Goal: Task Accomplishment & Management: Manage account settings

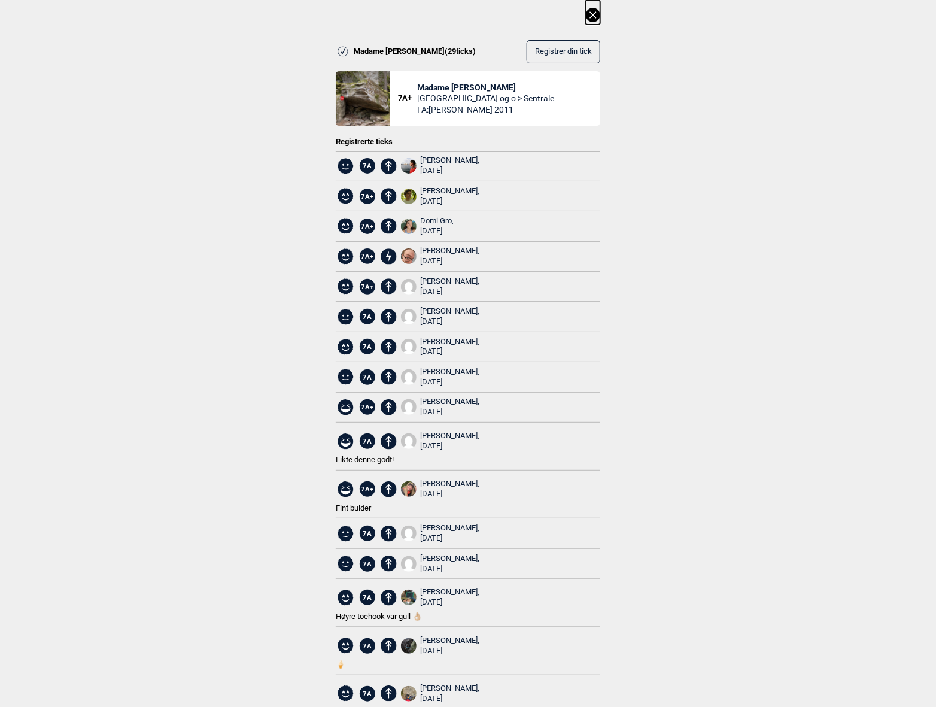
click at [436, 159] on div "[PERSON_NAME], [DATE]" at bounding box center [449, 166] width 59 height 20
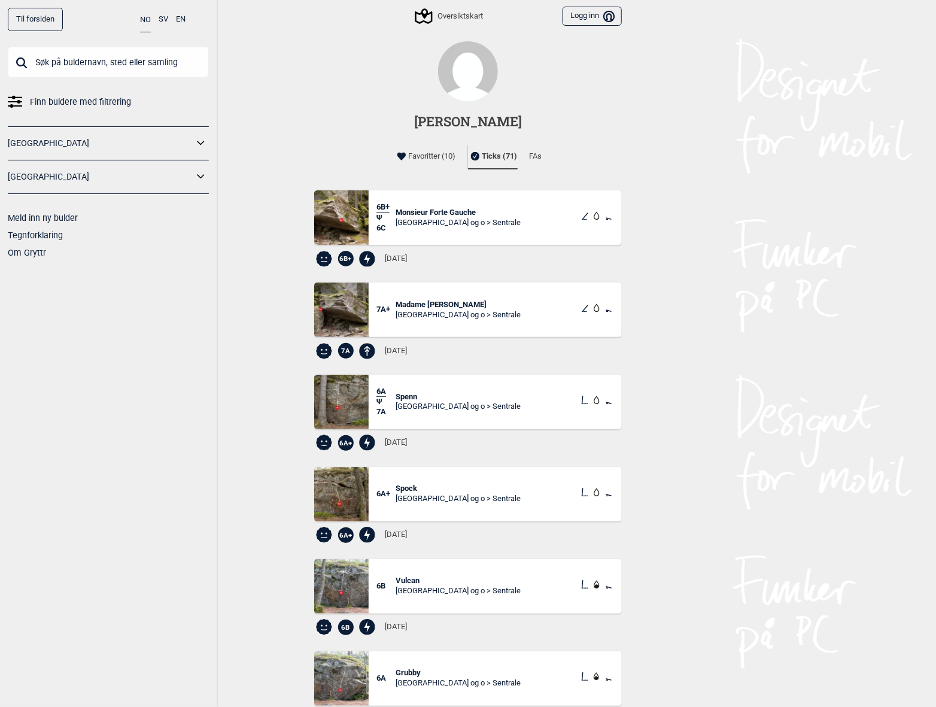
click at [452, 307] on span "Madame [PERSON_NAME]" at bounding box center [458, 305] width 125 height 10
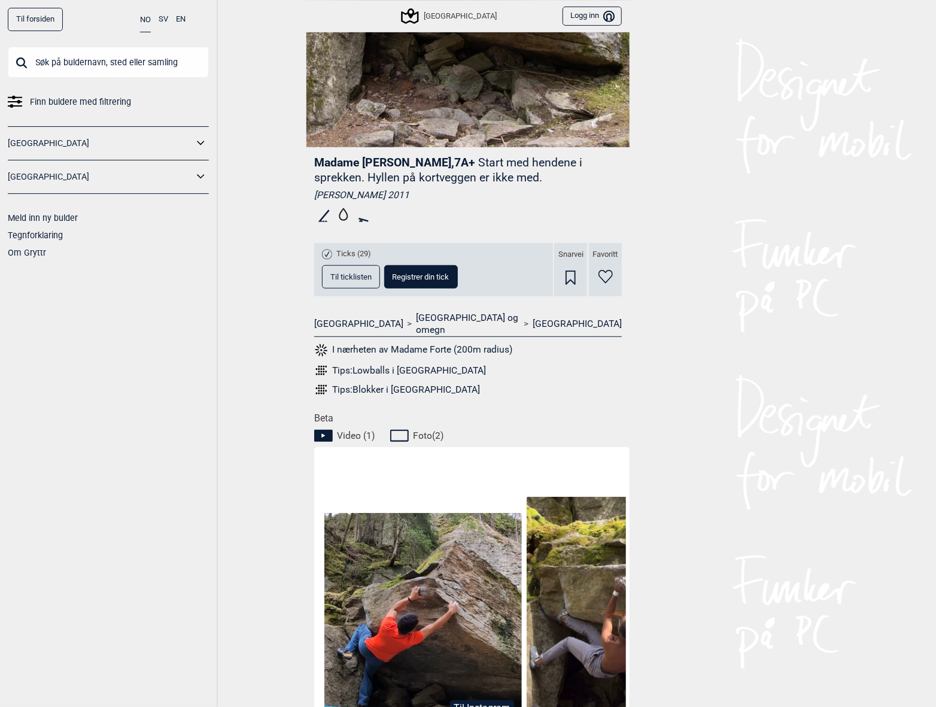
scroll to position [236, 0]
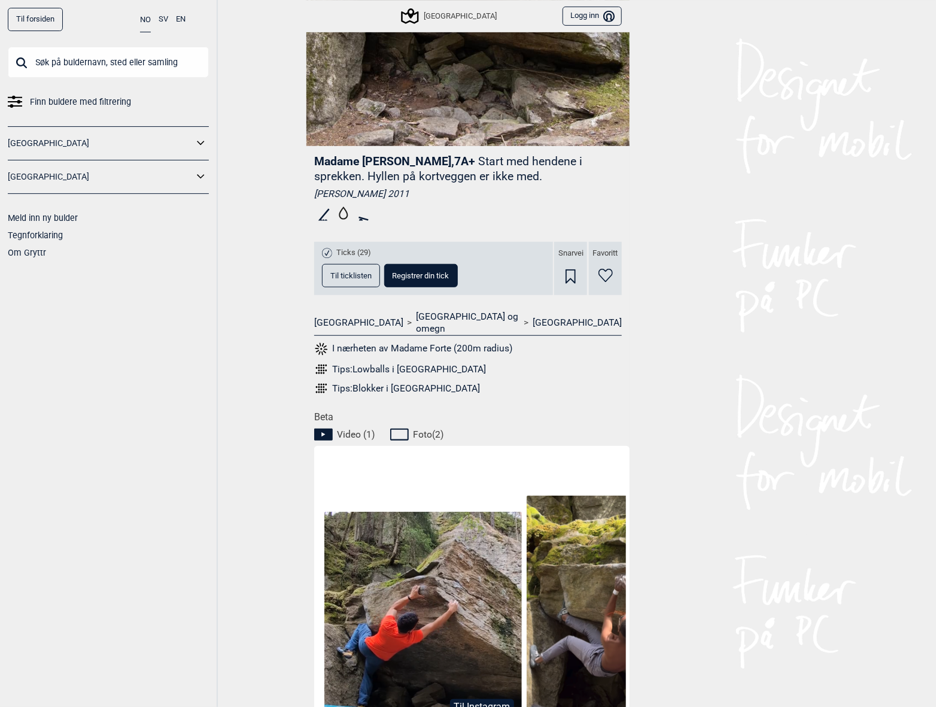
drag, startPoint x: 349, startPoint y: 250, endPoint x: 356, endPoint y: 263, distance: 14.7
click at [349, 250] on span "Ticks (29)" at bounding box center [353, 253] width 35 height 10
click at [361, 281] on button "Til ticklisten" at bounding box center [351, 275] width 58 height 23
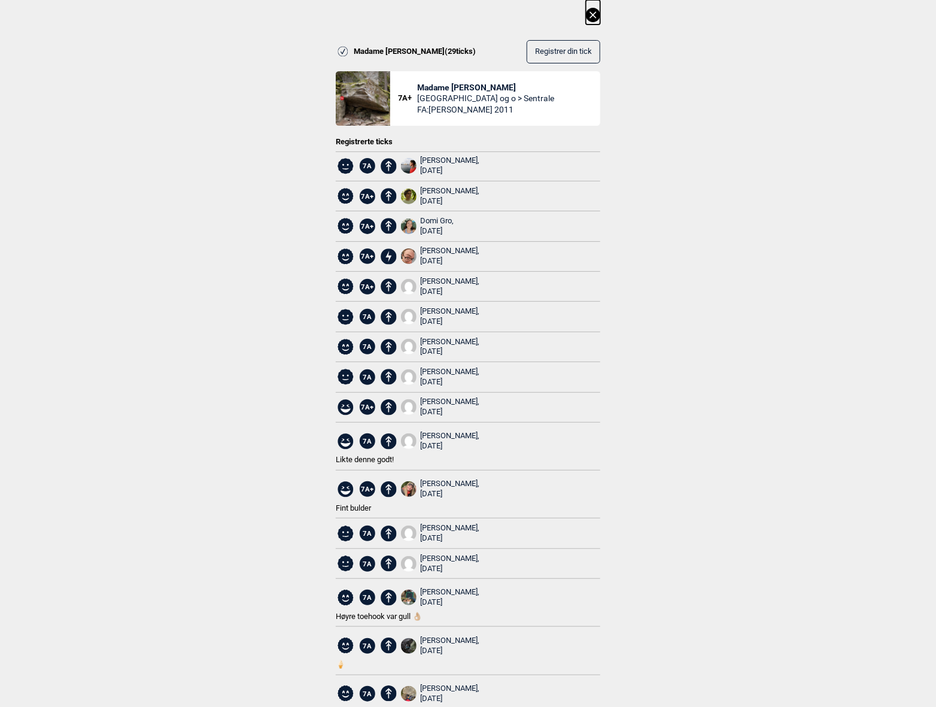
click at [593, 20] on icon at bounding box center [593, 15] width 14 height 14
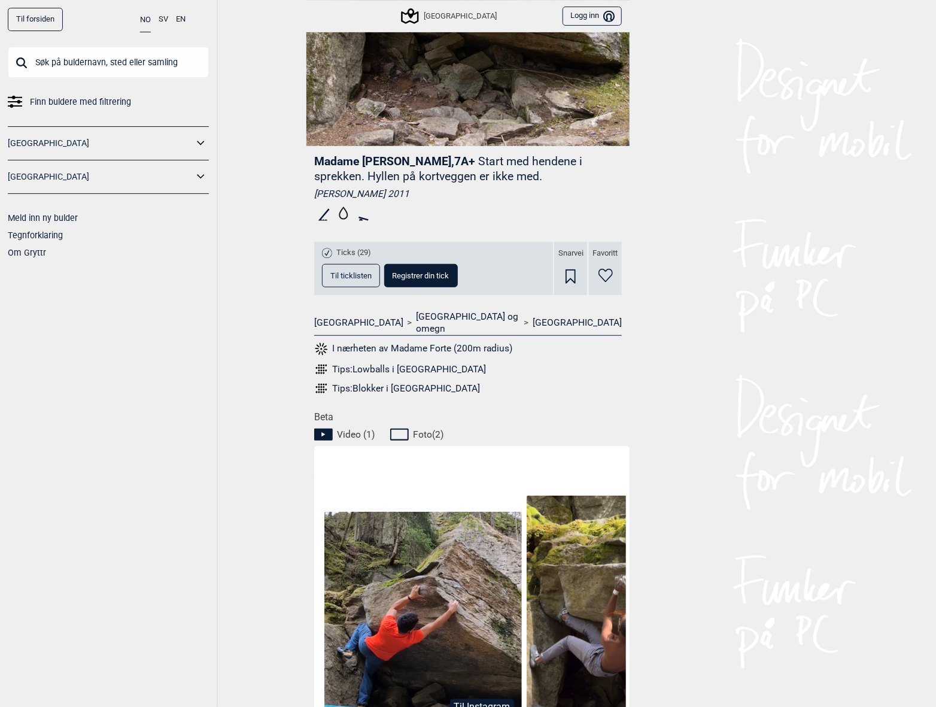
scroll to position [0, 0]
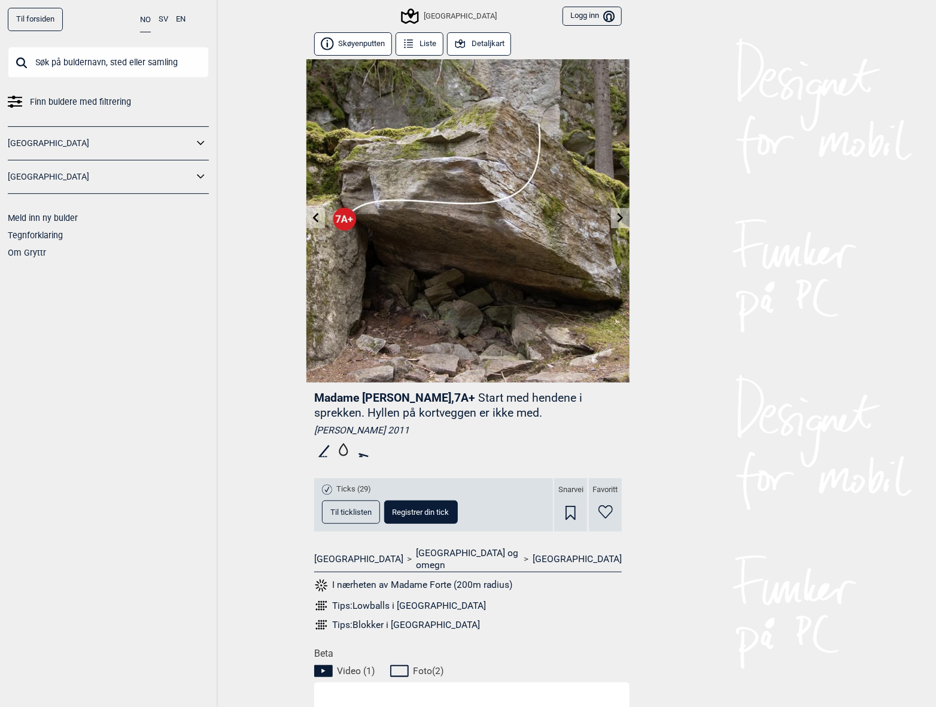
click at [606, 20] on icon at bounding box center [608, 15] width 11 height 11
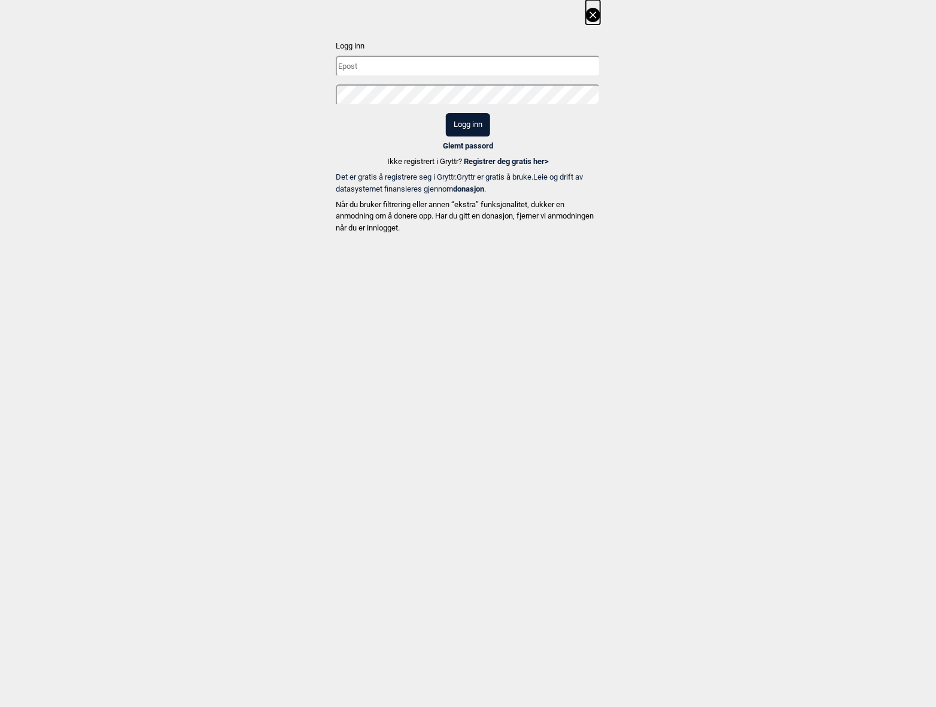
type input "[EMAIL_ADDRESS][DOMAIN_NAME]"
click at [422, 63] on input "[EMAIL_ADDRESS][DOMAIN_NAME]" at bounding box center [468, 66] width 264 height 21
drag, startPoint x: 302, startPoint y: 147, endPoint x: 367, endPoint y: 129, distance: 67.6
click at [302, 146] on div "Logg inn [EMAIL_ADDRESS][DOMAIN_NAME] Logg inn Glemt passord Ikke registrert i …" at bounding box center [468, 119] width 936 height 238
click at [469, 121] on button "Logg inn" at bounding box center [468, 124] width 44 height 23
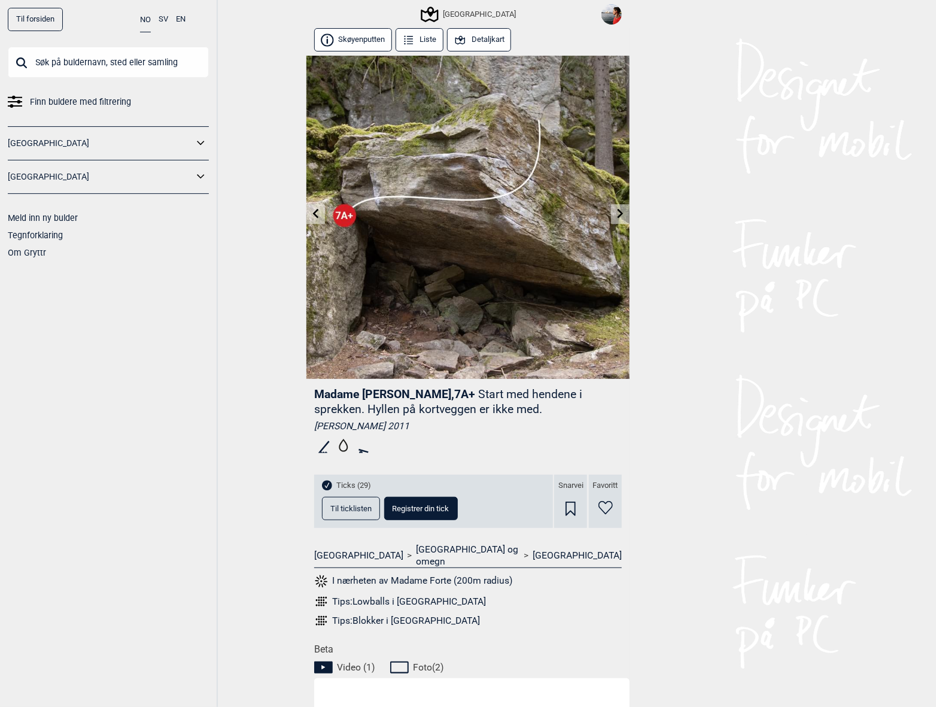
click at [358, 509] on span "Til ticklisten" at bounding box center [350, 508] width 41 height 8
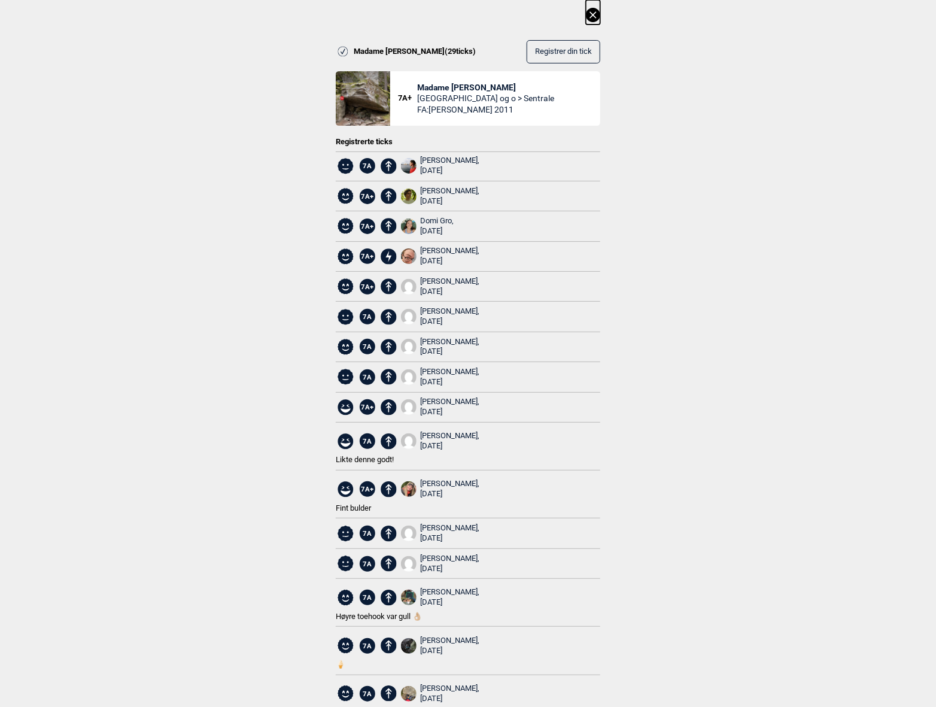
click at [433, 161] on div "[PERSON_NAME], [DATE]" at bounding box center [449, 166] width 59 height 20
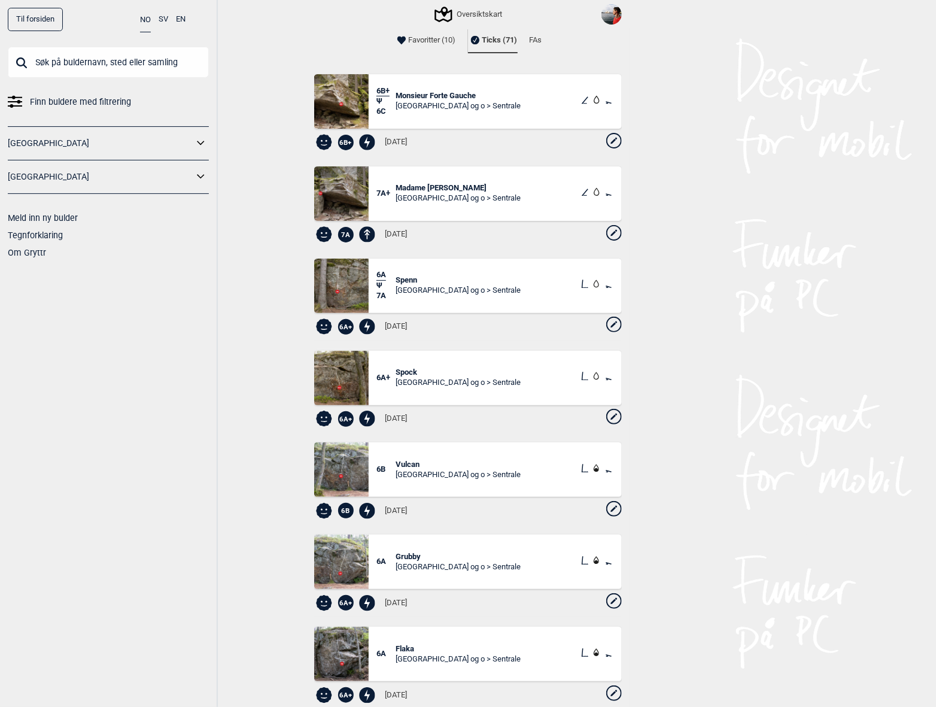
click at [607, 234] on icon at bounding box center [614, 233] width 16 height 16
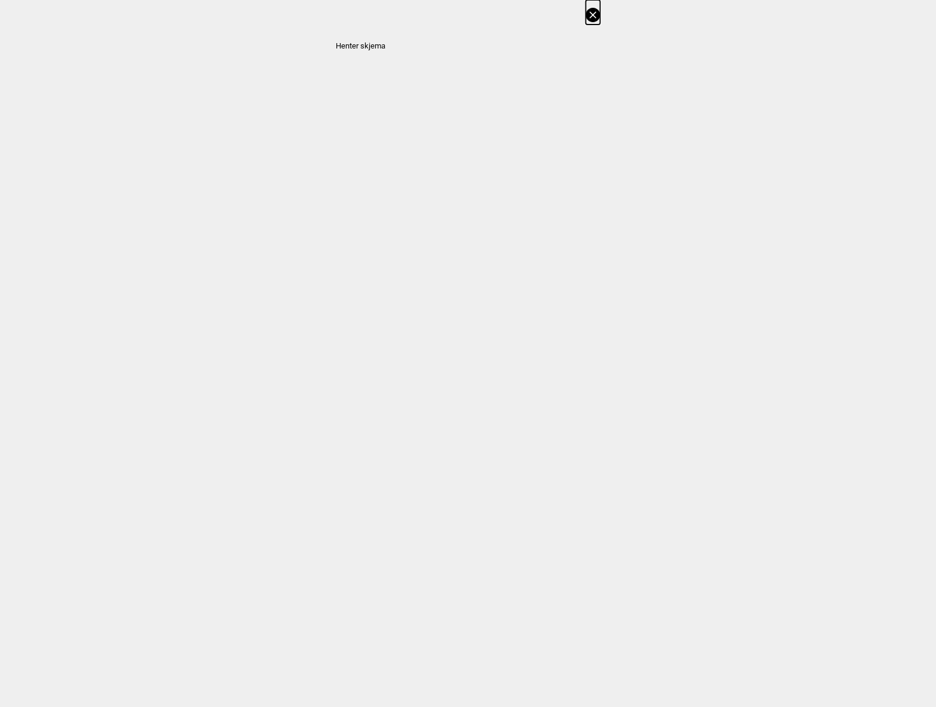
select select "384"
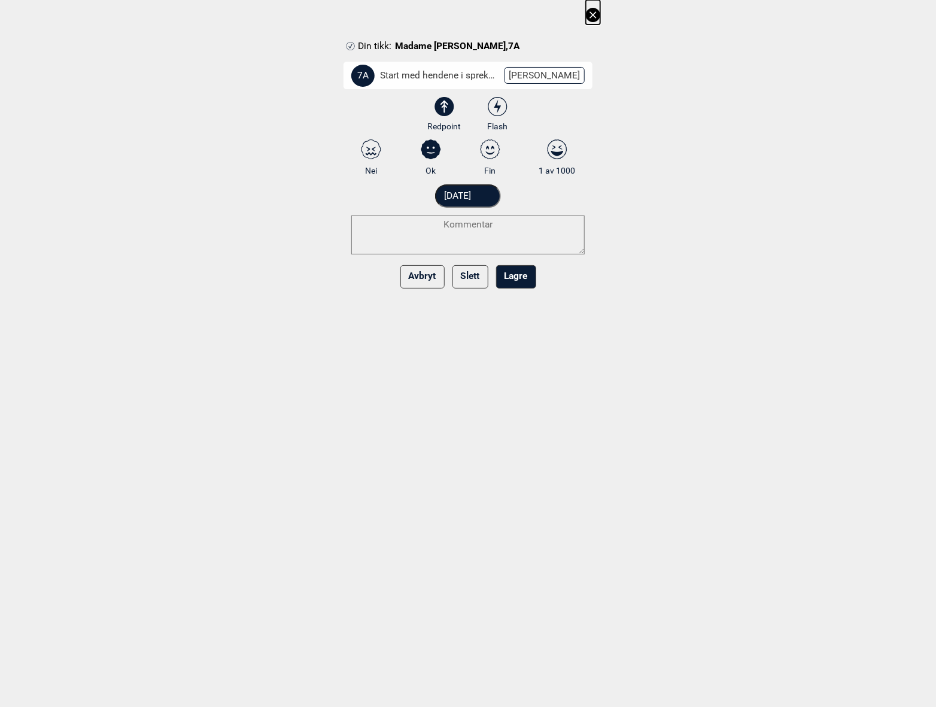
drag, startPoint x: 567, startPoint y: 150, endPoint x: 513, endPoint y: 227, distance: 93.8
click at [567, 150] on icon at bounding box center [557, 149] width 22 height 20
click at [561, 154] on input "1 av 1000" at bounding box center [557, 158] width 8 height 8
radio input "true"
drag, startPoint x: 519, startPoint y: 281, endPoint x: 518, endPoint y: 288, distance: 6.6
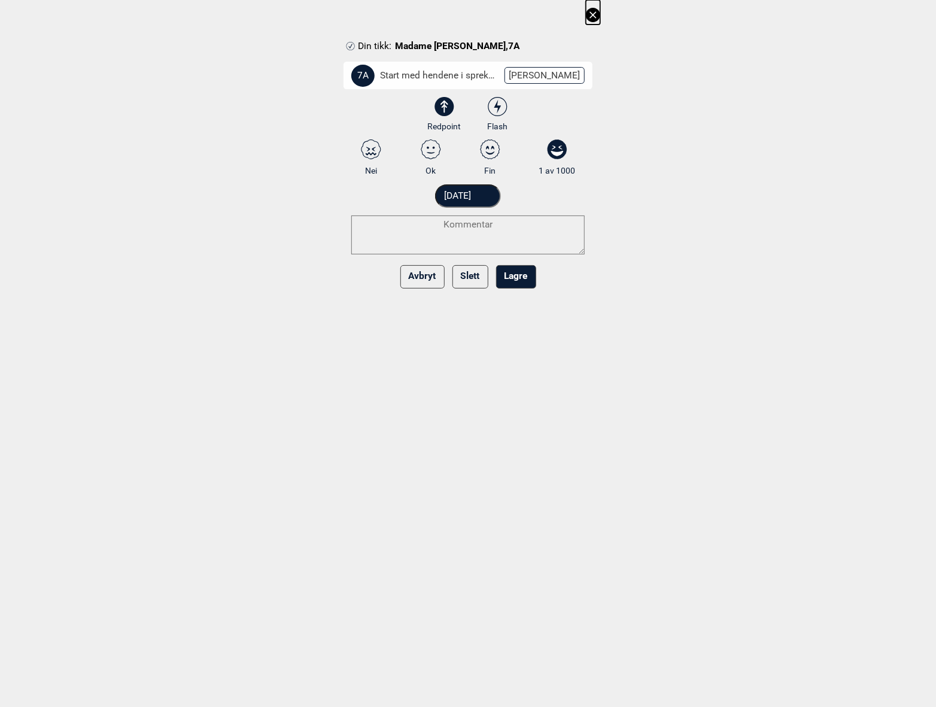
click at [519, 281] on button "Lagre" at bounding box center [516, 276] width 40 height 23
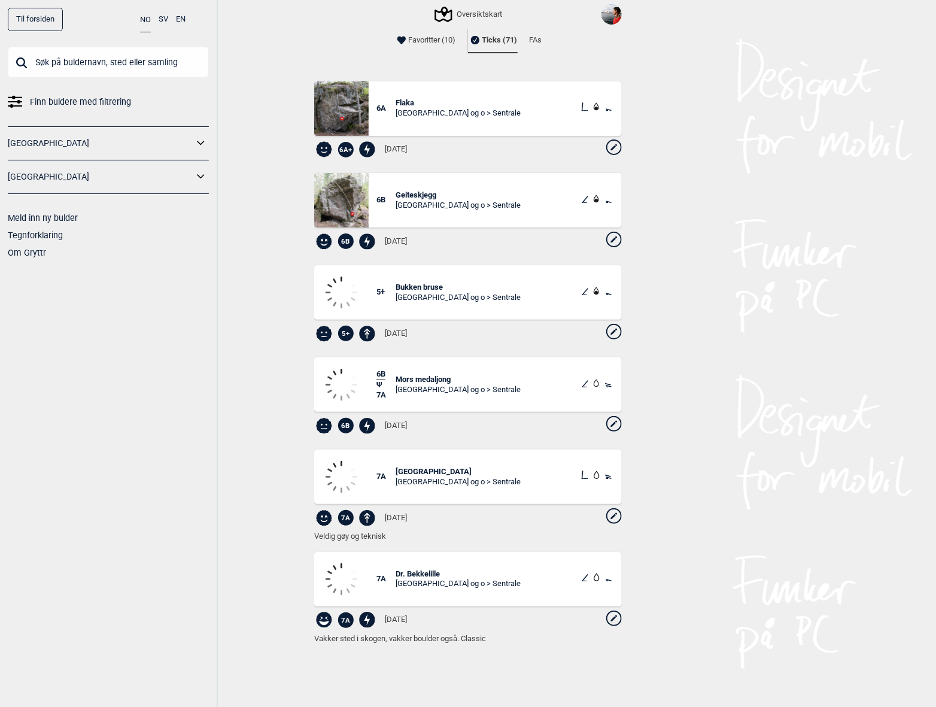
scroll to position [869, 0]
